Goal: Information Seeking & Learning: Learn about a topic

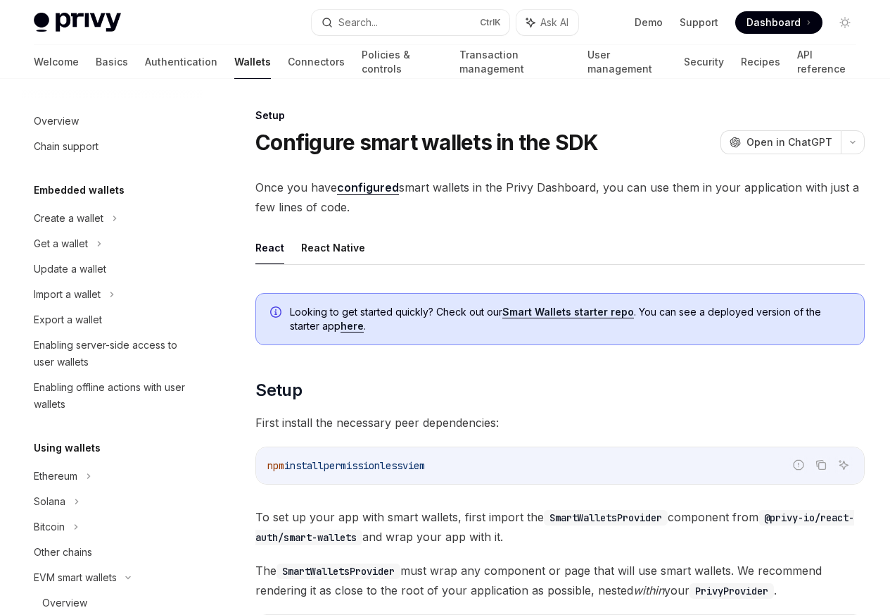
scroll to position [332, 0]
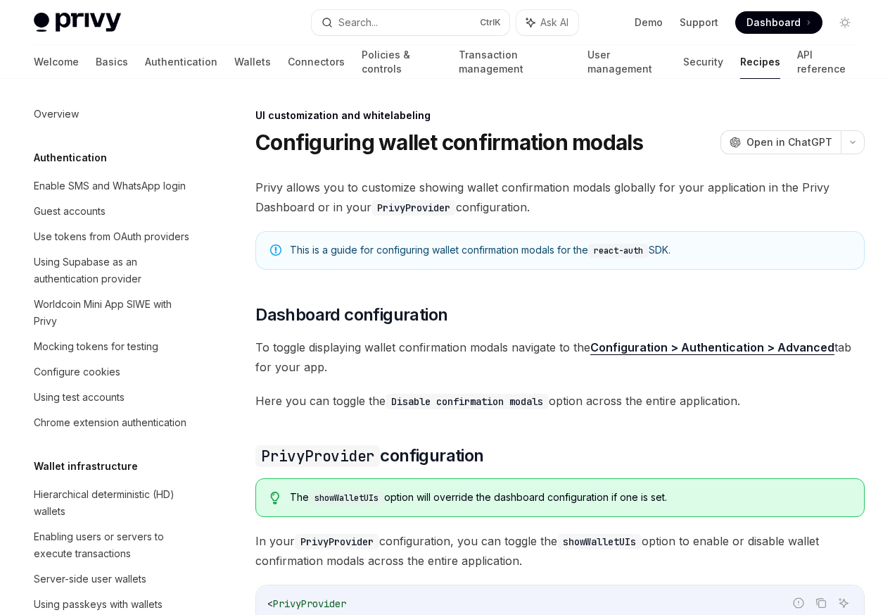
scroll to position [616, 0]
